Goal: Check status: Check status

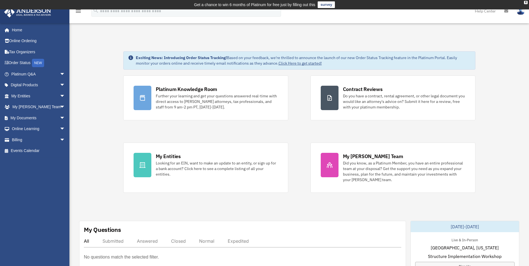
drag, startPoint x: 109, startPoint y: 140, endPoint x: 104, endPoint y: 128, distance: 12.5
click at [23, 63] on link "Order Status NEW" at bounding box center [39, 62] width 70 height 11
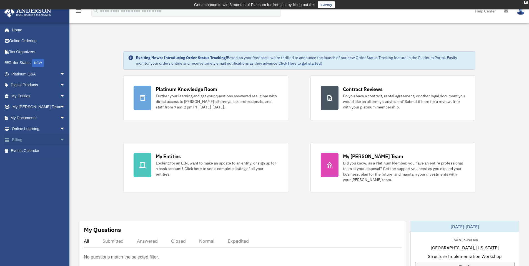
click at [53, 141] on link "Billing arrow_drop_down" at bounding box center [39, 139] width 70 height 11
click at [60, 141] on span "arrow_drop_down" at bounding box center [65, 139] width 11 height 11
click at [50, 151] on link "$ Open Invoices" at bounding box center [41, 150] width 66 height 11
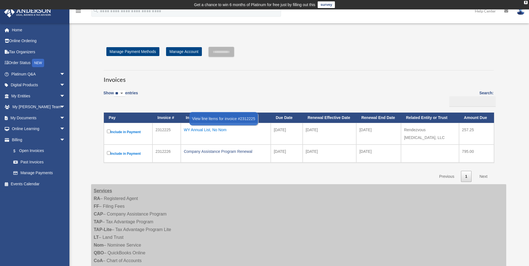
click at [215, 134] on div "WY Annual List, No Nom" at bounding box center [226, 130] width 84 height 8
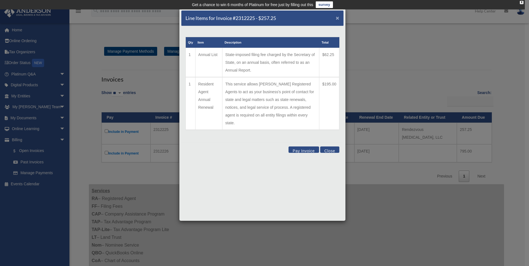
click at [338, 19] on span "×" at bounding box center [338, 18] width 4 height 6
